Goal: Task Accomplishment & Management: Manage account settings

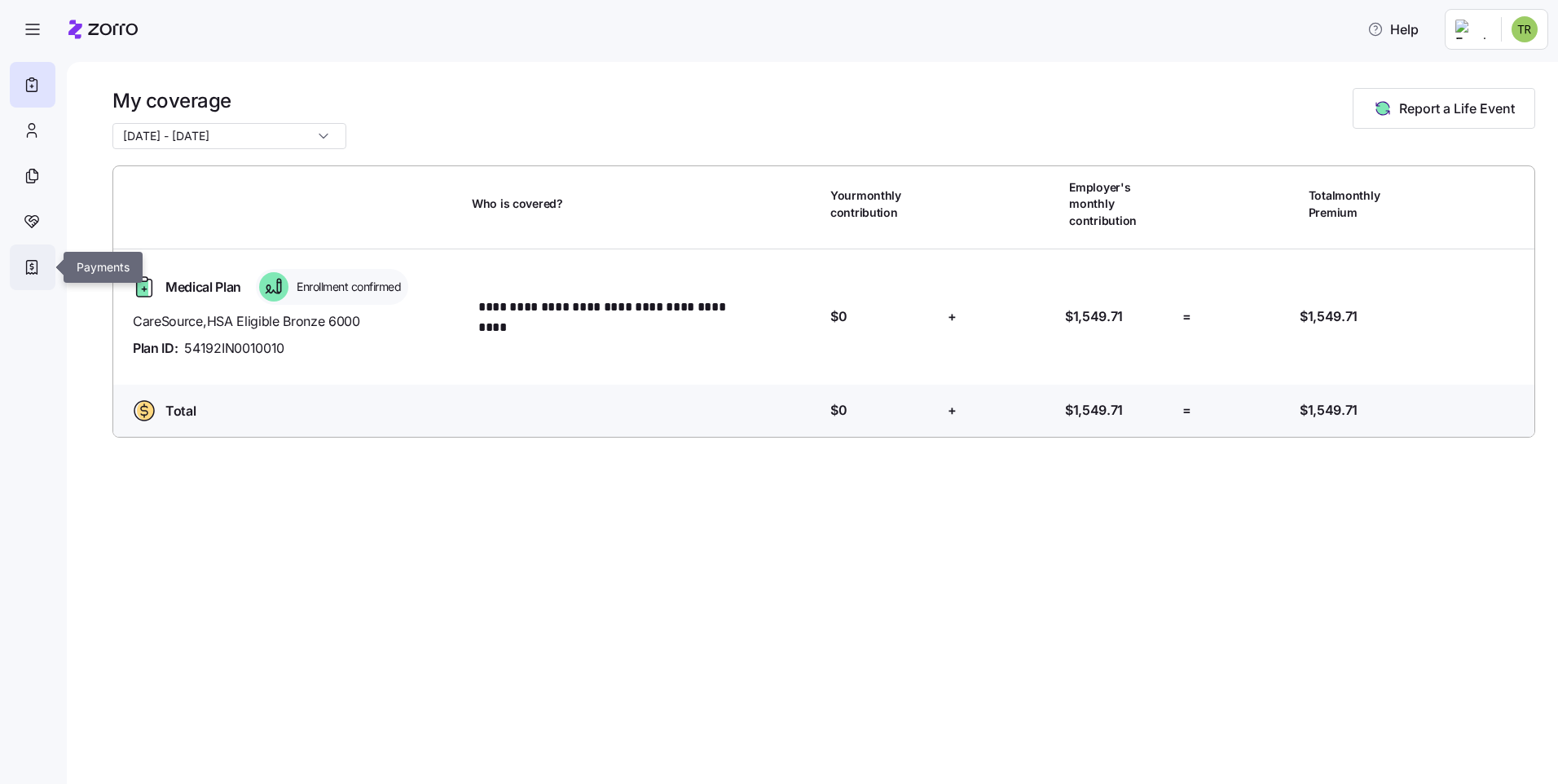
click at [22, 265] on div at bounding box center [32, 267] width 45 height 45
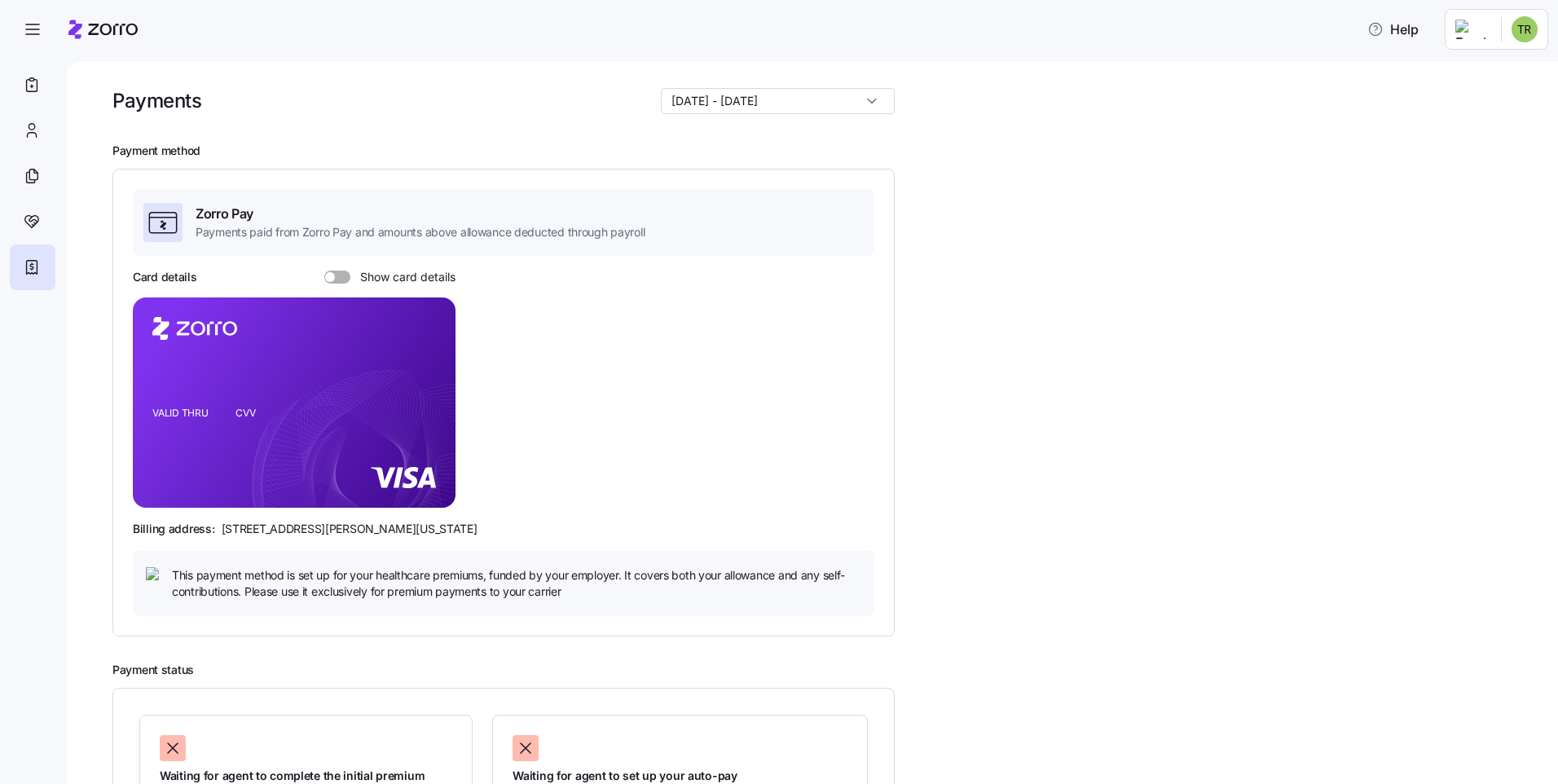
click at [346, 279] on span at bounding box center [343, 277] width 17 height 13
click at [324, 271] on input "Show card details" at bounding box center [324, 271] width 0 height 0
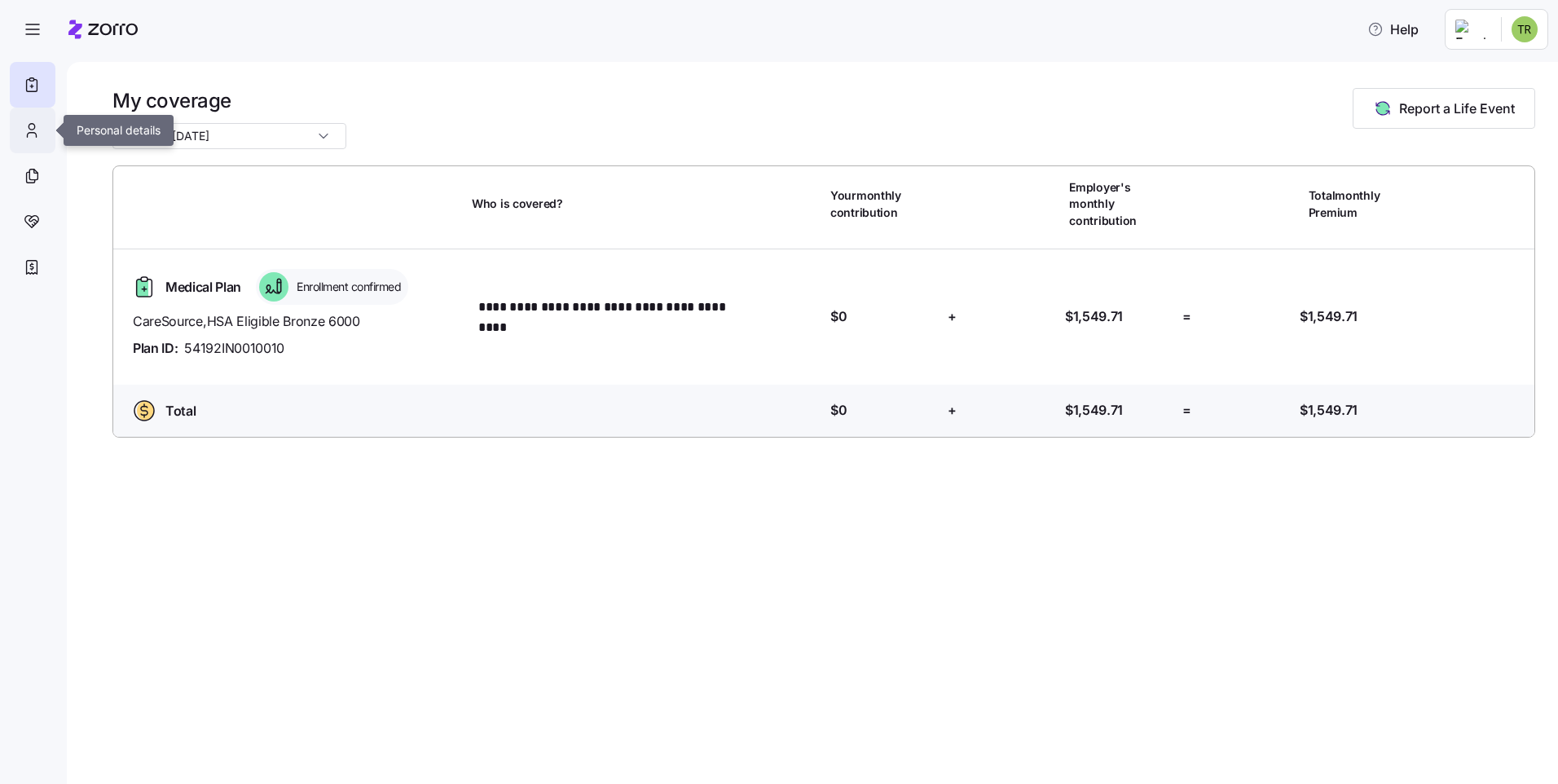
click at [37, 128] on icon at bounding box center [31, 130] width 18 height 19
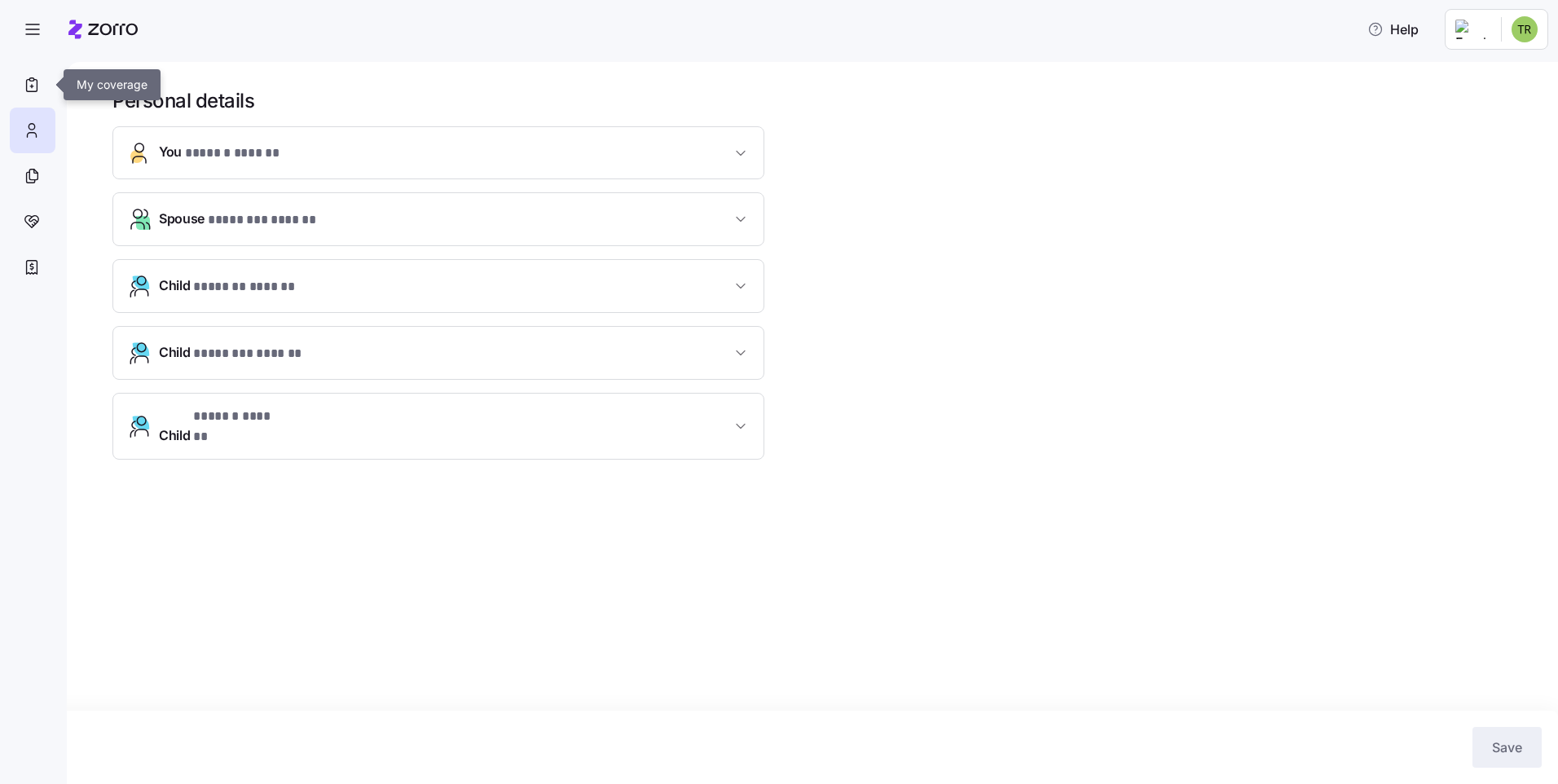
click at [57, 86] on nav at bounding box center [33, 418] width 67 height 732
click at [18, 90] on div at bounding box center [32, 85] width 45 height 45
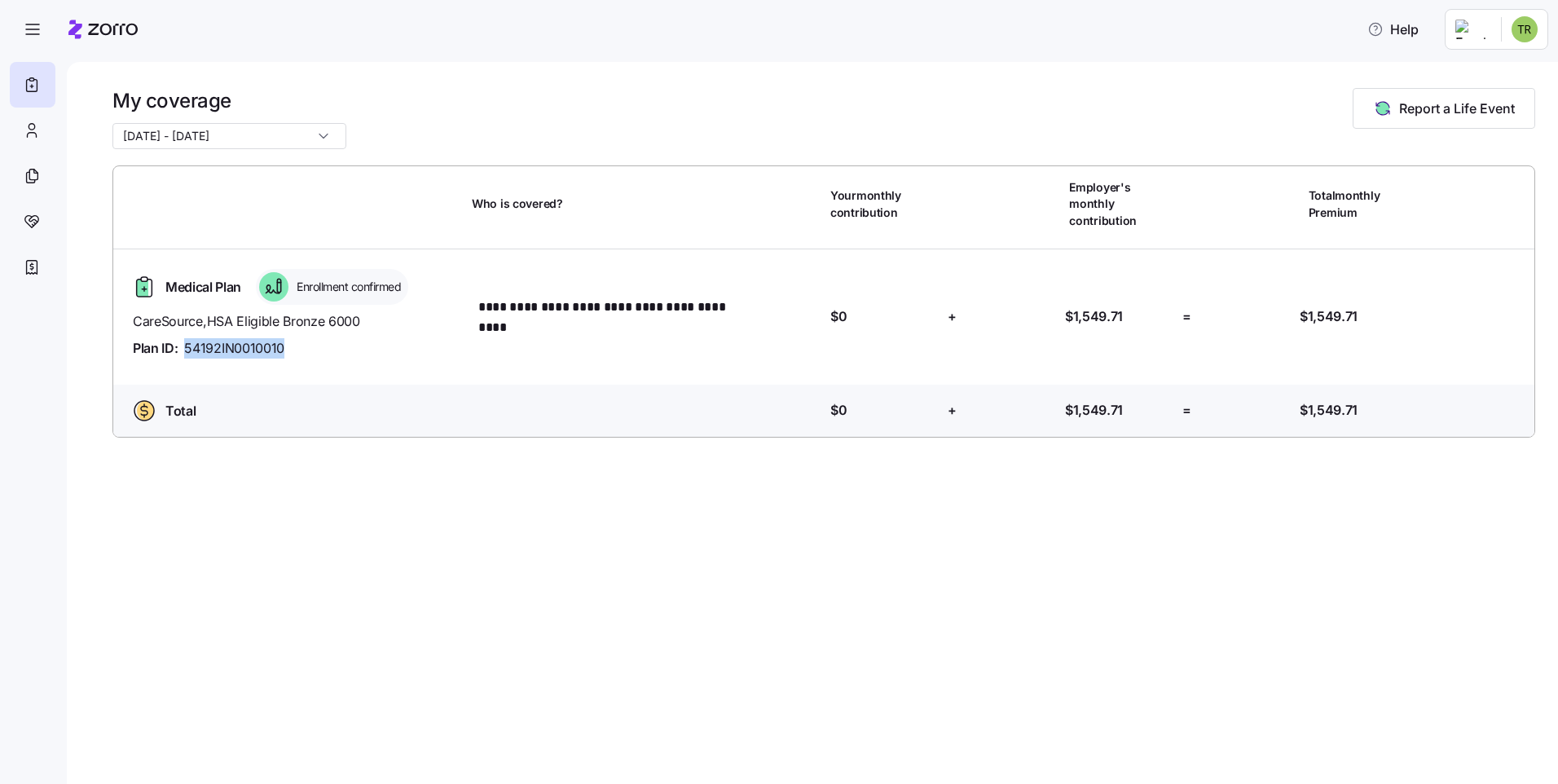
drag, startPoint x: 281, startPoint y: 332, endPoint x: 189, endPoint y: 331, distance: 92.0
click at [189, 338] on span "54192IN0010010" at bounding box center [234, 347] width 100 height 20
copy span "54192IN0010010"
click at [28, 268] on icon at bounding box center [31, 267] width 18 height 19
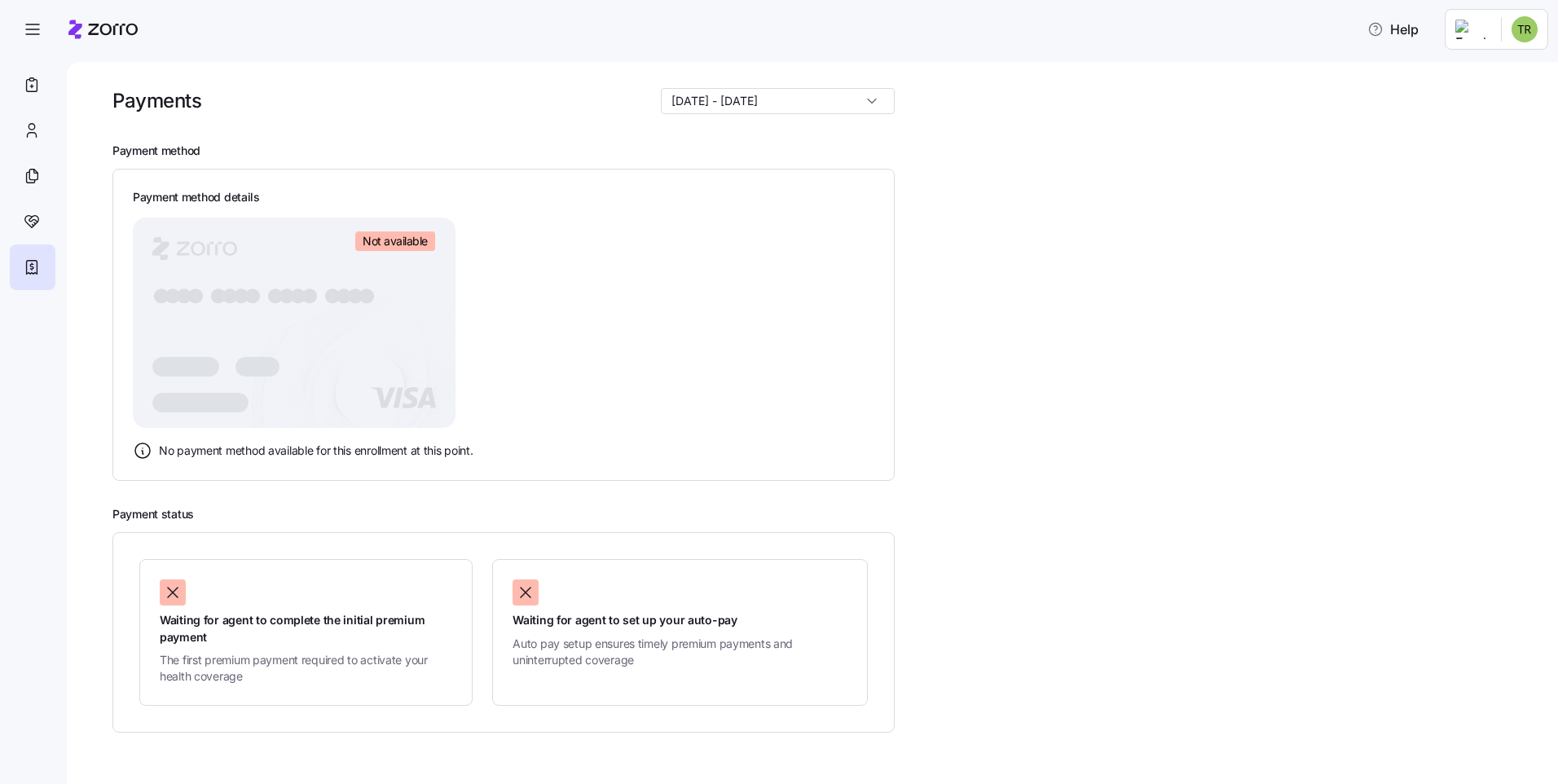
click at [293, 374] on rect at bounding box center [294, 322] width 323 height 210
click at [413, 254] on rect at bounding box center [294, 322] width 323 height 210
click at [234, 464] on div "Payment method details Not available ● ● ● ● ● ● ● ● ● ● ● ● ● ● ● ● No payment…" at bounding box center [504, 325] width 782 height 313
click at [45, 84] on div at bounding box center [32, 85] width 45 height 45
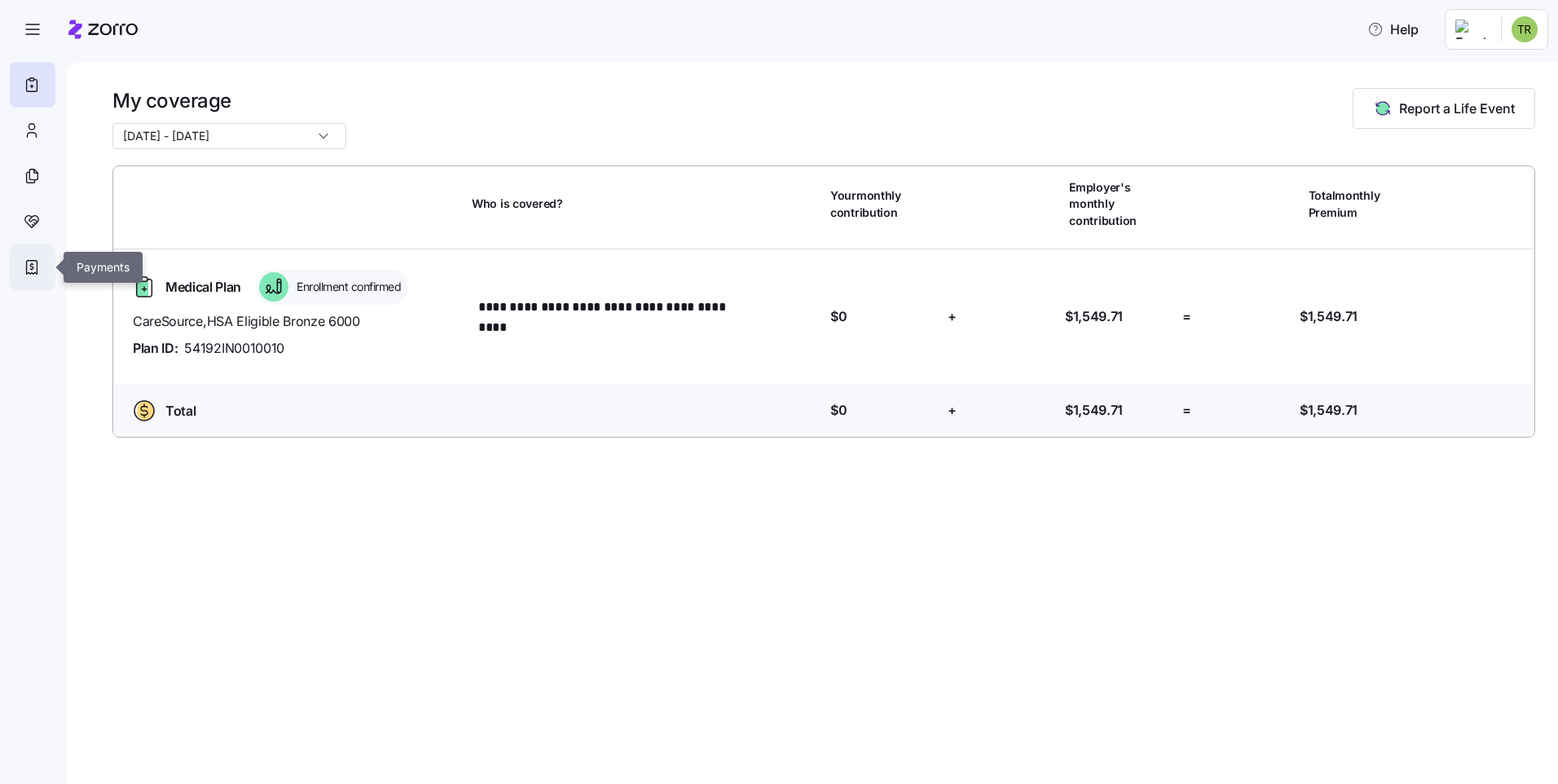
click at [24, 260] on icon at bounding box center [31, 267] width 18 height 19
